Goal: Task Accomplishment & Management: Use online tool/utility

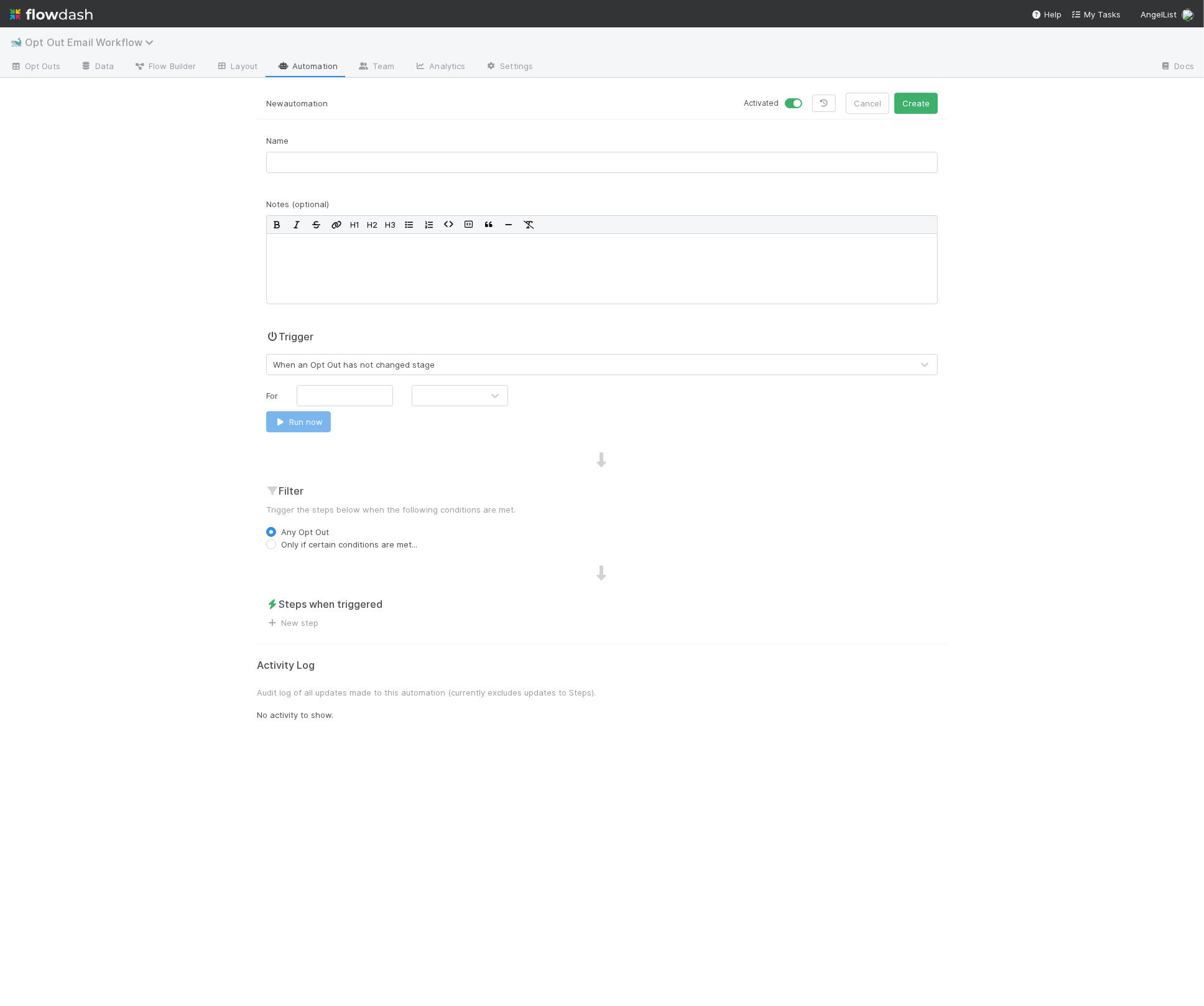
click at [60, 41] on span "Opt Out Email Workflow" at bounding box center [93, 42] width 135 height 12
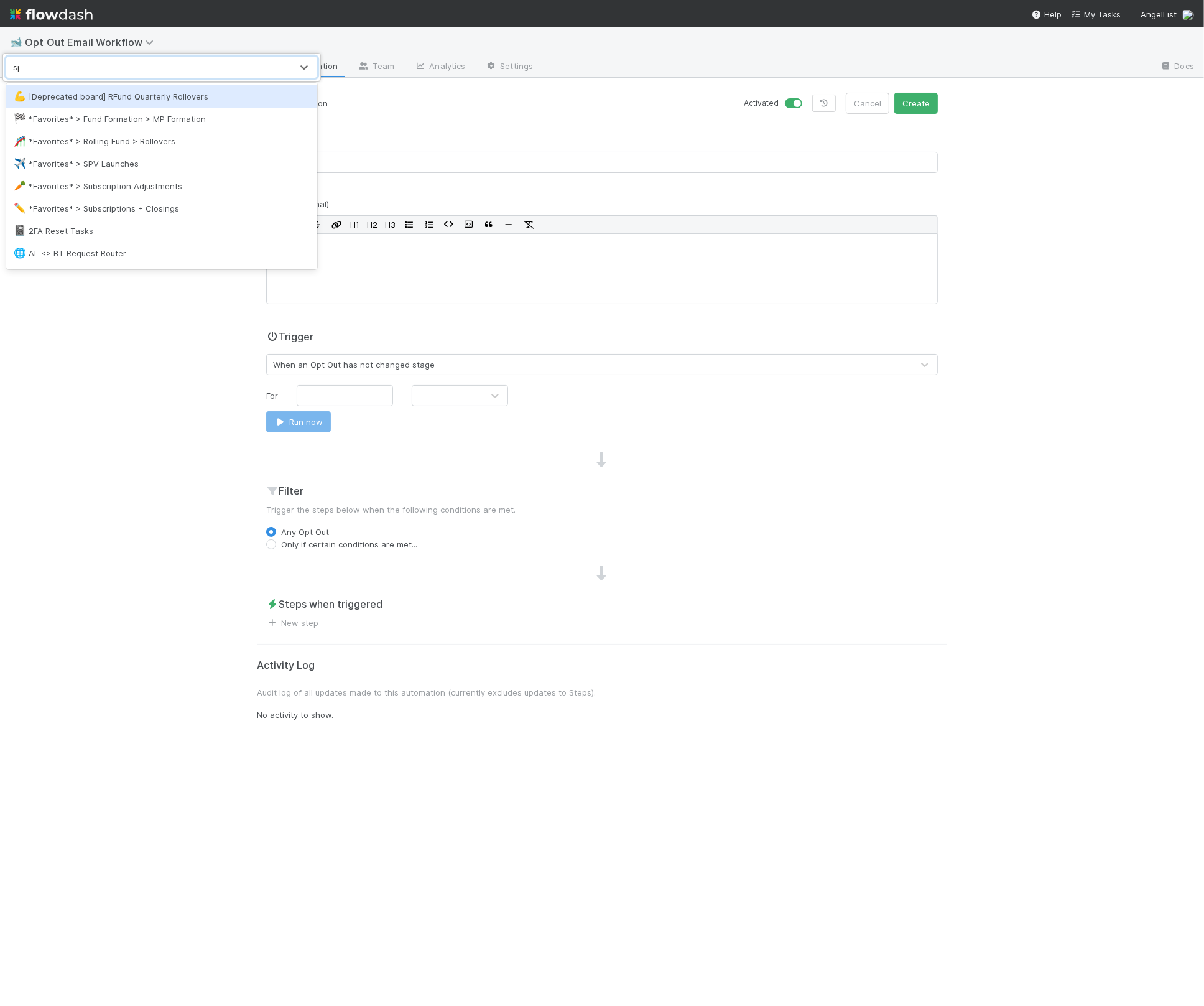
type input "spv"
click at [107, 94] on div "✈️ *Favorites* > SPV Launches" at bounding box center [162, 95] width 296 height 12
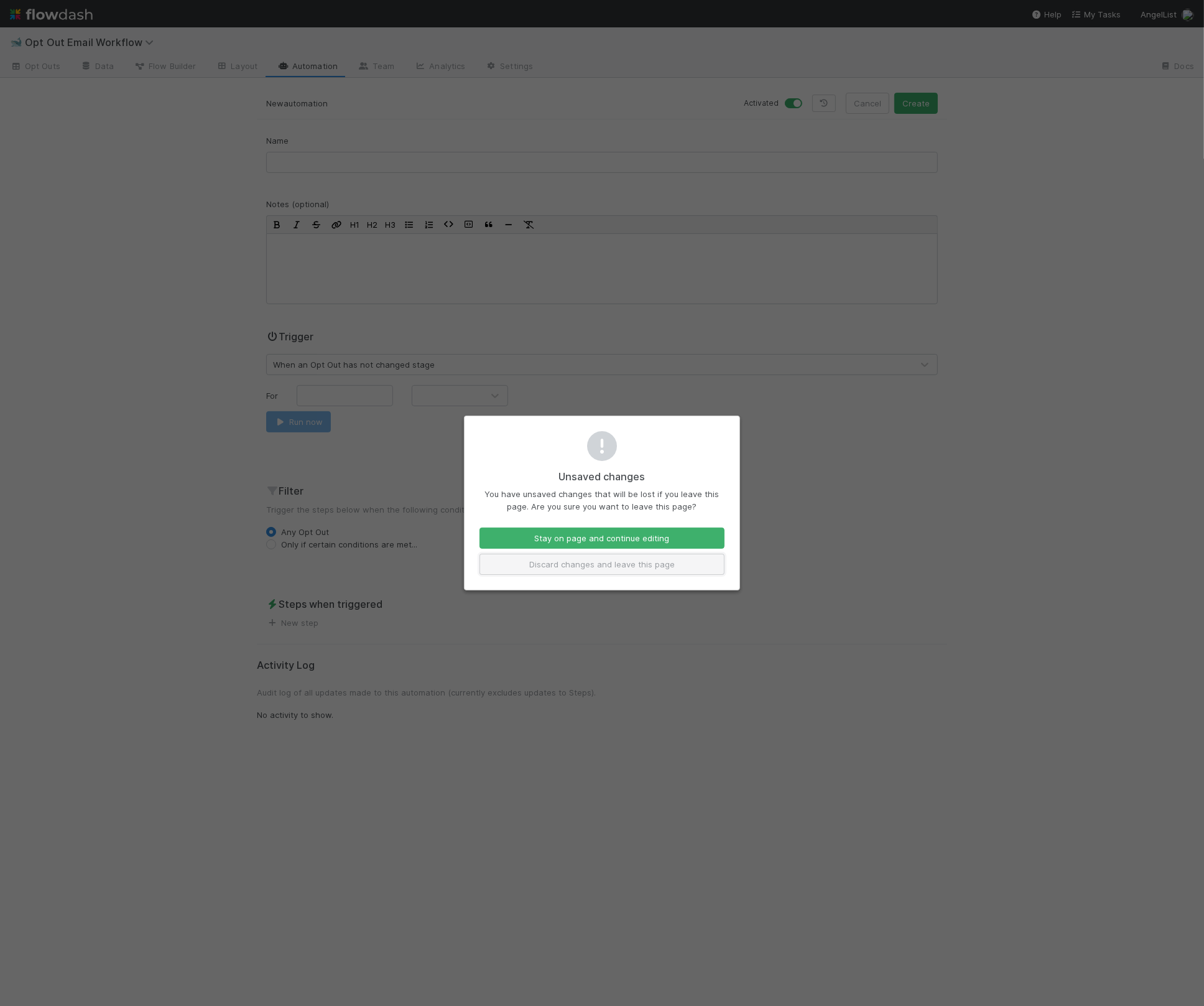
click at [619, 563] on button "Discard changes and leave this page" at bounding box center [602, 564] width 245 height 21
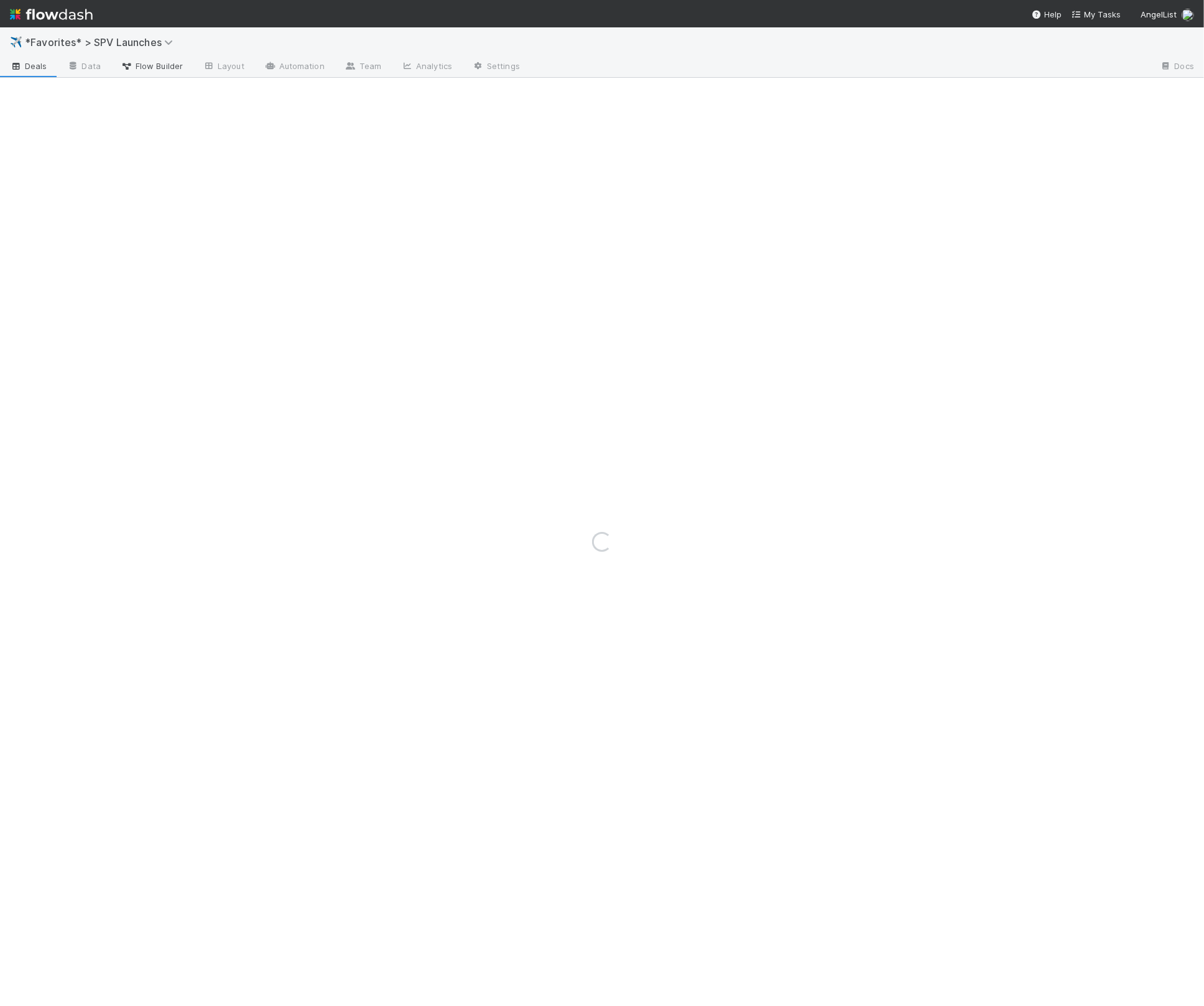
click at [170, 71] on span "Flow Builder" at bounding box center [151, 65] width 62 height 12
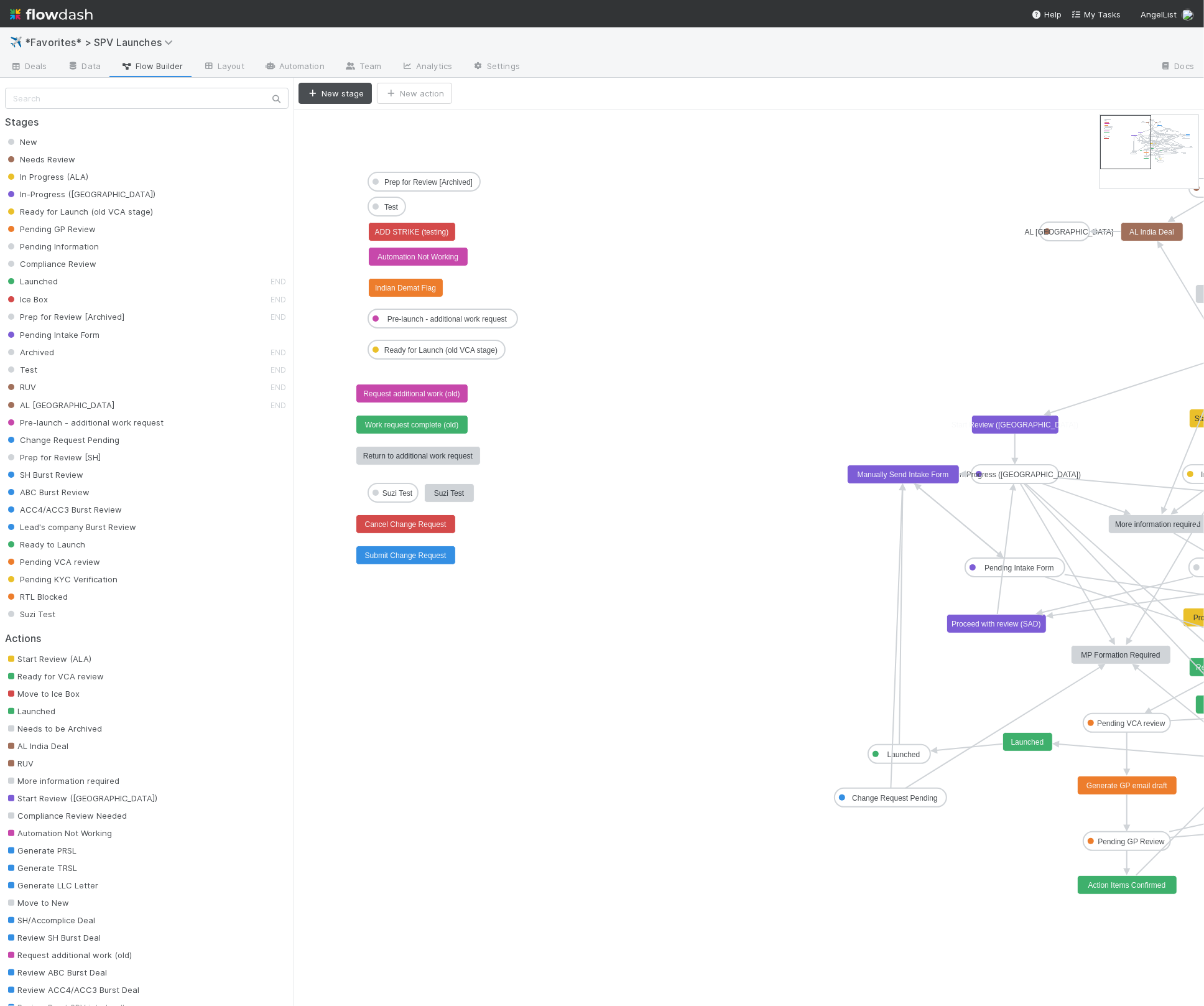
click at [20, 55] on div "✈️ *Favorites* > SPV Launches" at bounding box center [602, 43] width 1204 height 30
click at [21, 61] on span "Deals" at bounding box center [29, 65] width 37 height 12
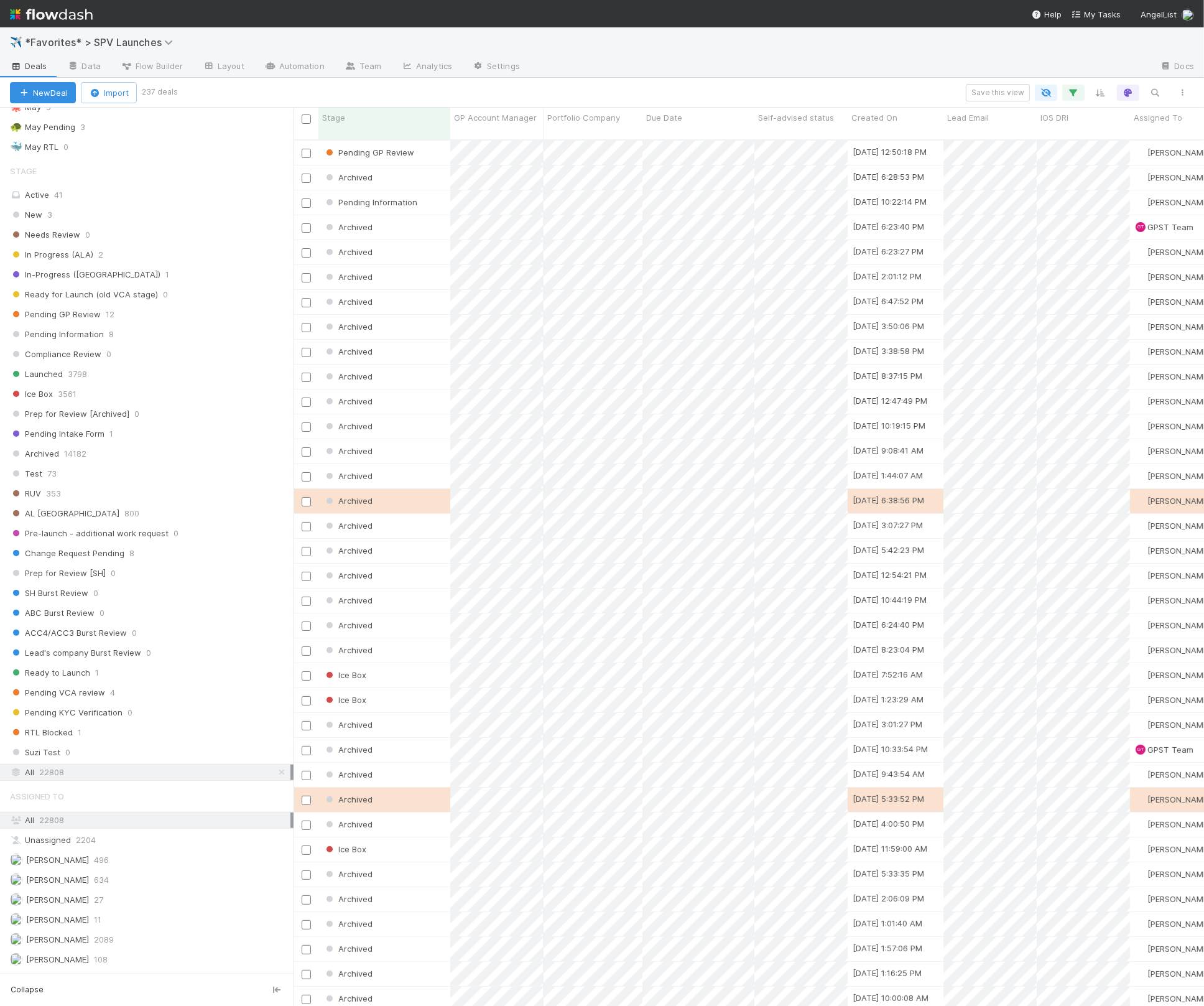
scroll to position [346, 0]
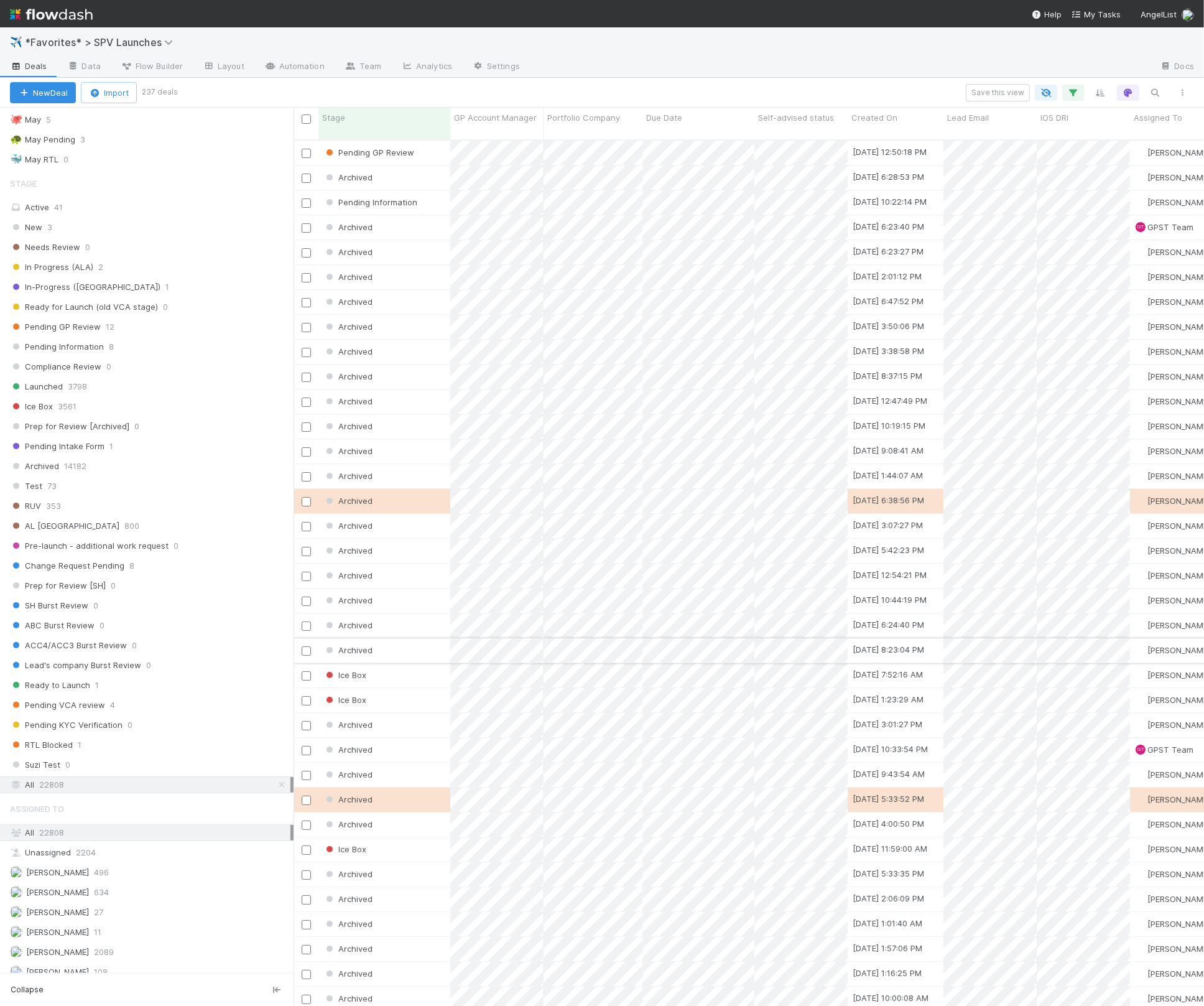
click at [399, 641] on div "Archived" at bounding box center [384, 650] width 132 height 24
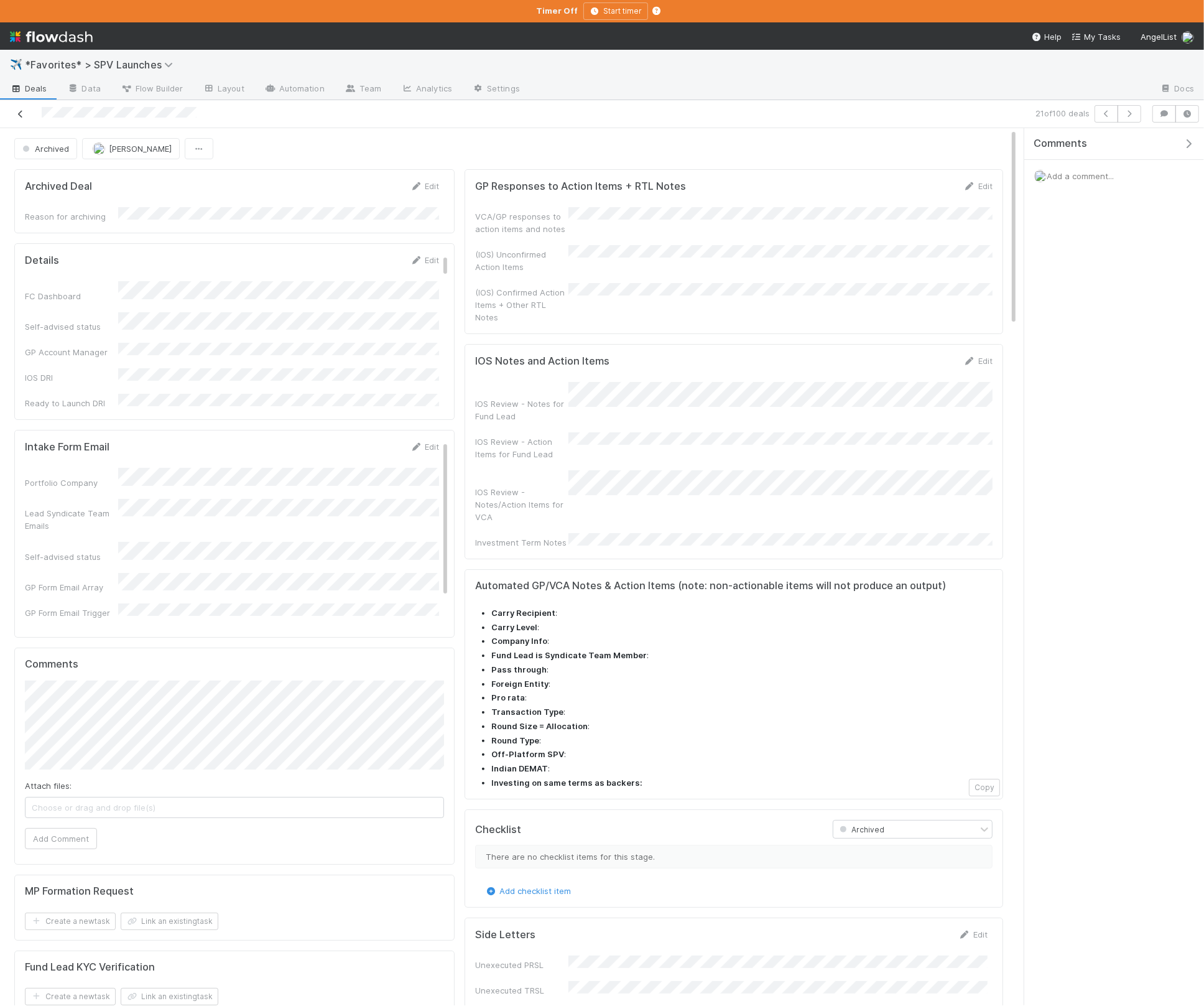
click at [20, 115] on icon at bounding box center [19, 114] width 12 height 8
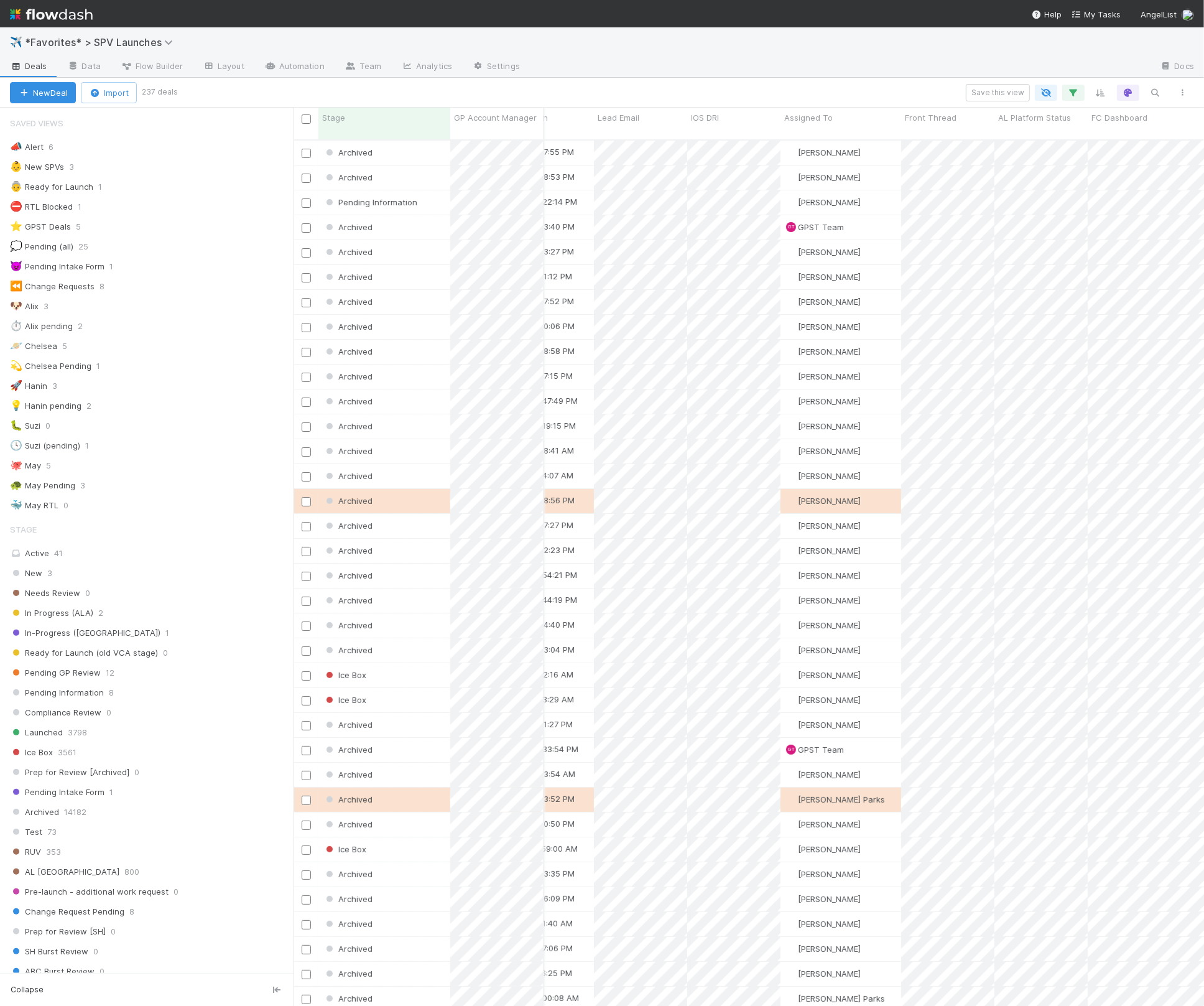
scroll to position [0, 550]
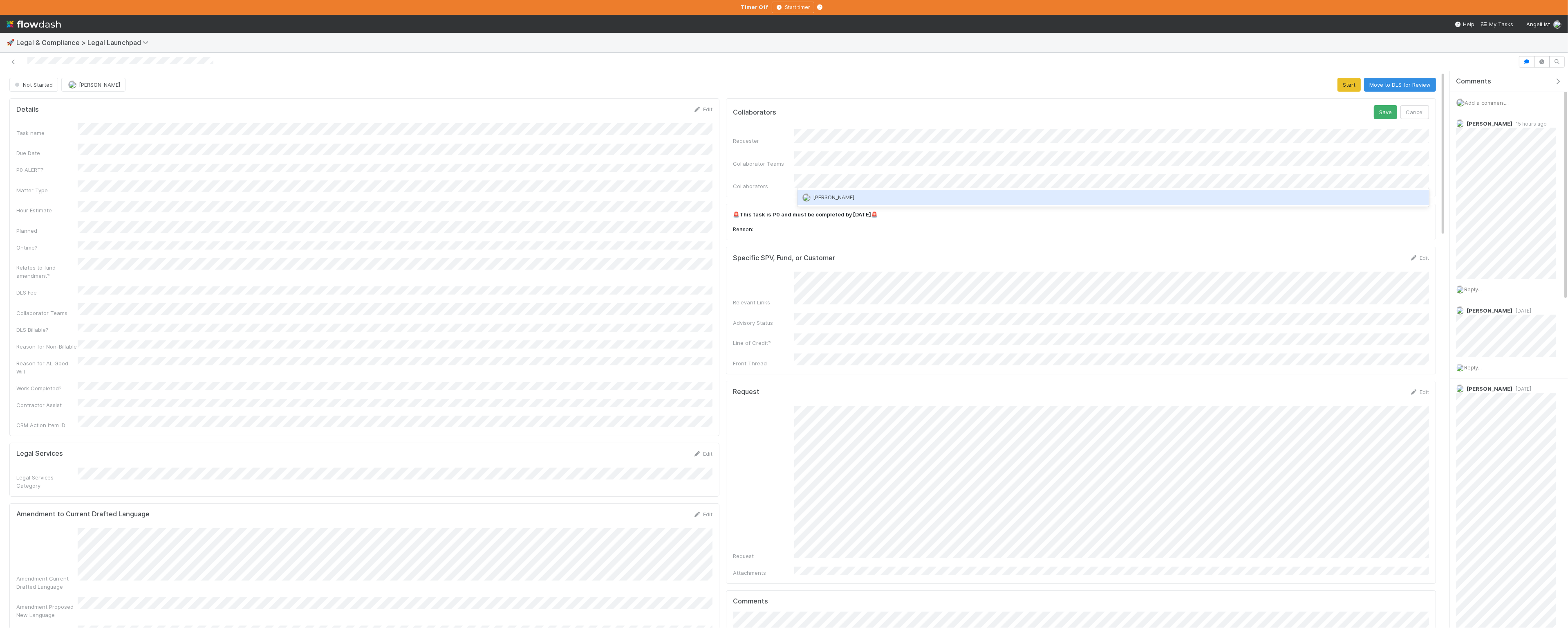
click at [883, 201] on div "Abraham Wilson" at bounding box center [1113, 197] width 632 height 15
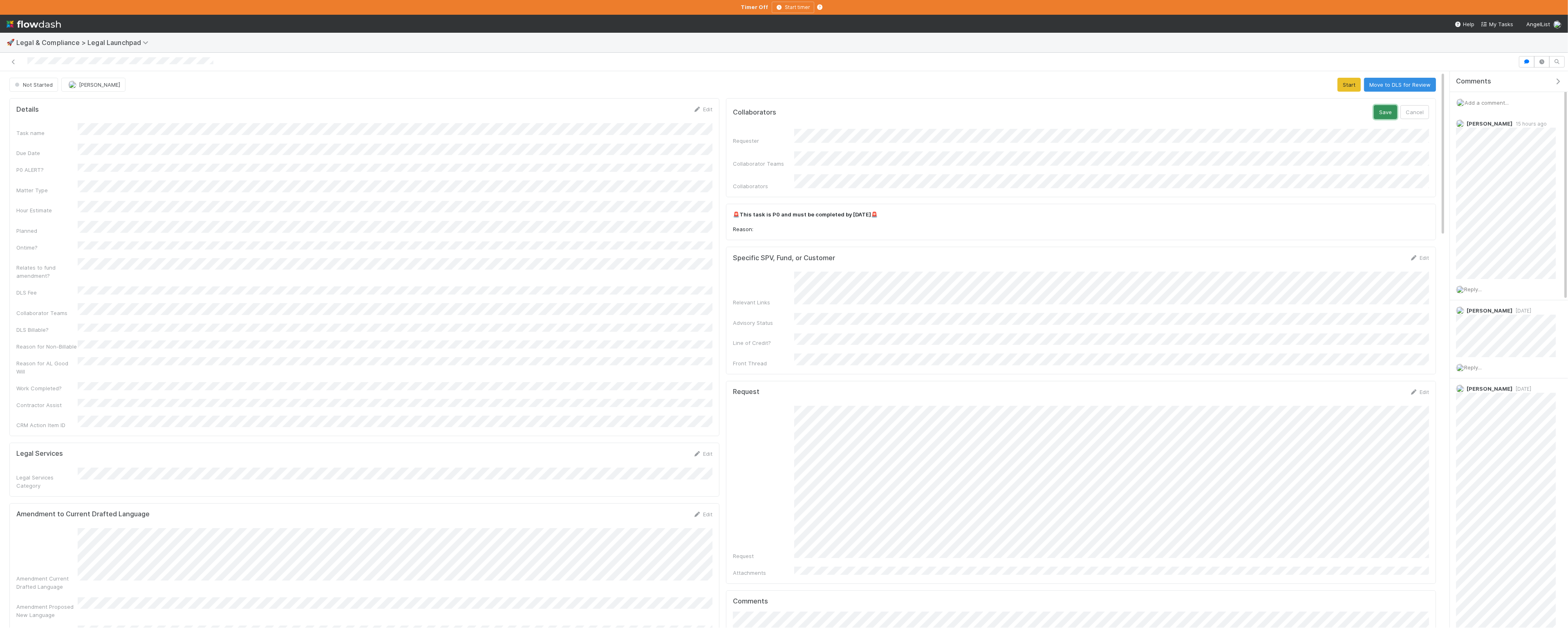
click at [883, 117] on button "Save" at bounding box center [1385, 112] width 23 height 14
click at [883, 227] on div "Specific SPV, Fund, or Customer Edit Relevant Links Advisory Status Line of Cre…" at bounding box center [1081, 291] width 710 height 127
